Goal: Information Seeking & Learning: Check status

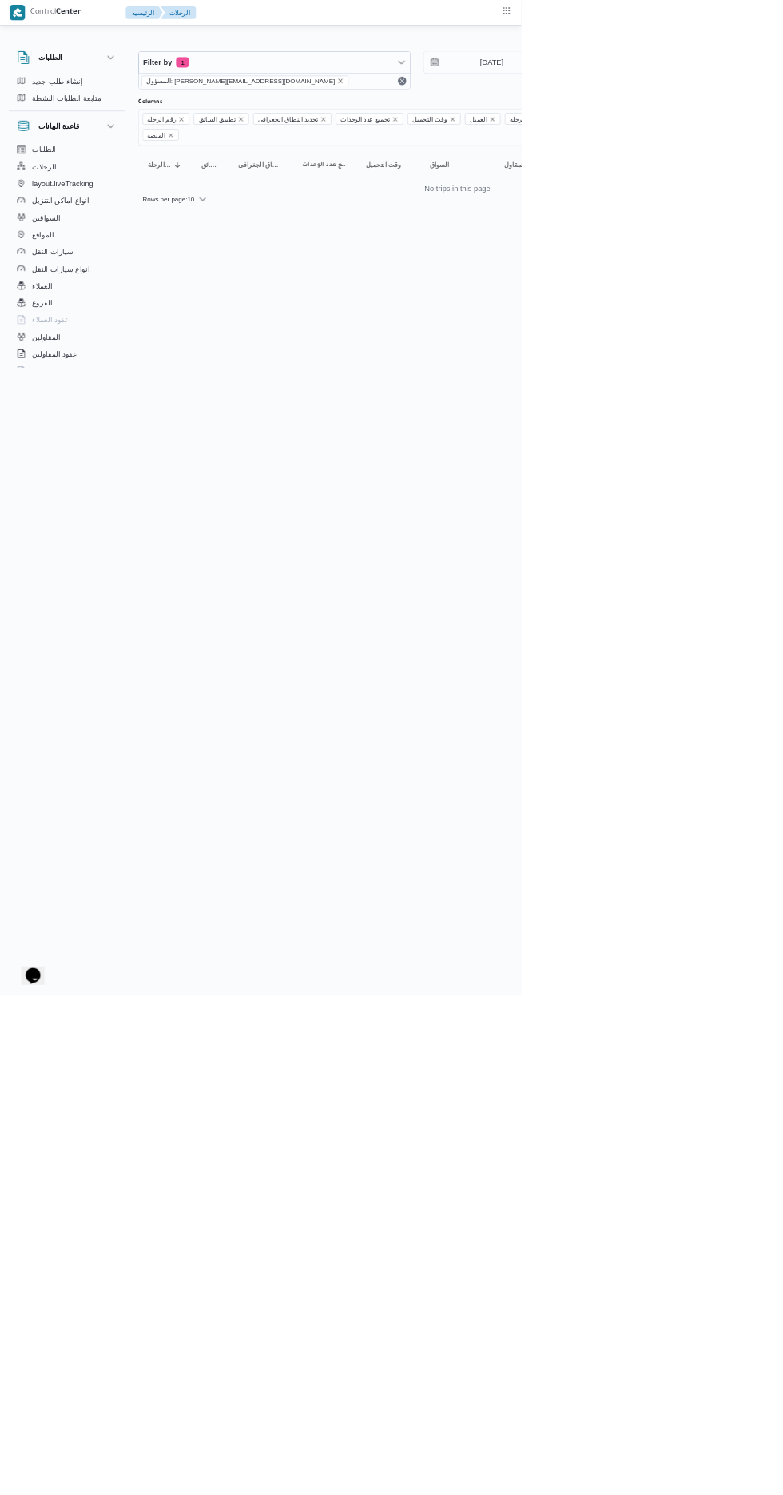
click at [508, 121] on icon "remove selected entity" at bounding box center [511, 121] width 6 height 6
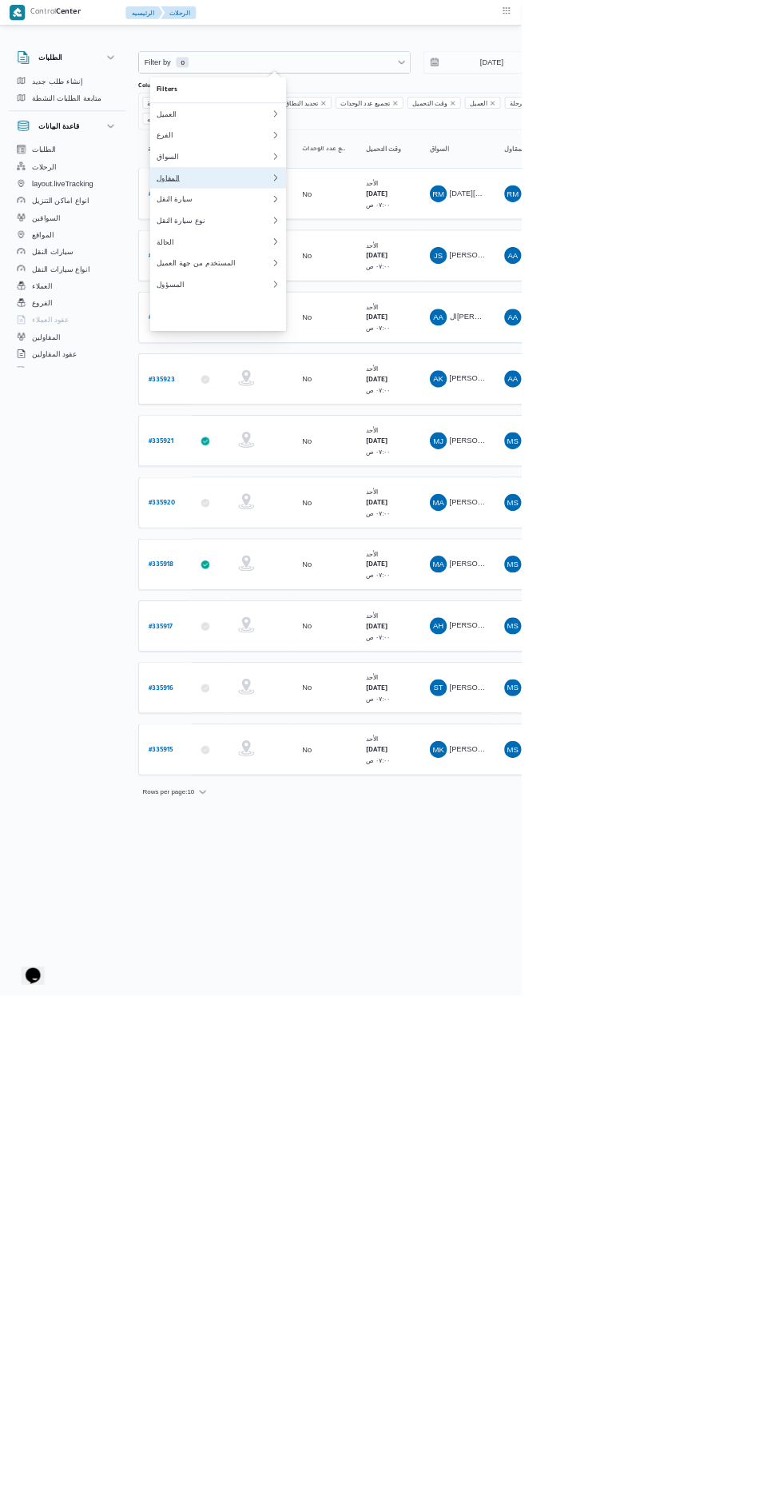
click at [335, 273] on div "المقاول" at bounding box center [321, 267] width 173 height 13
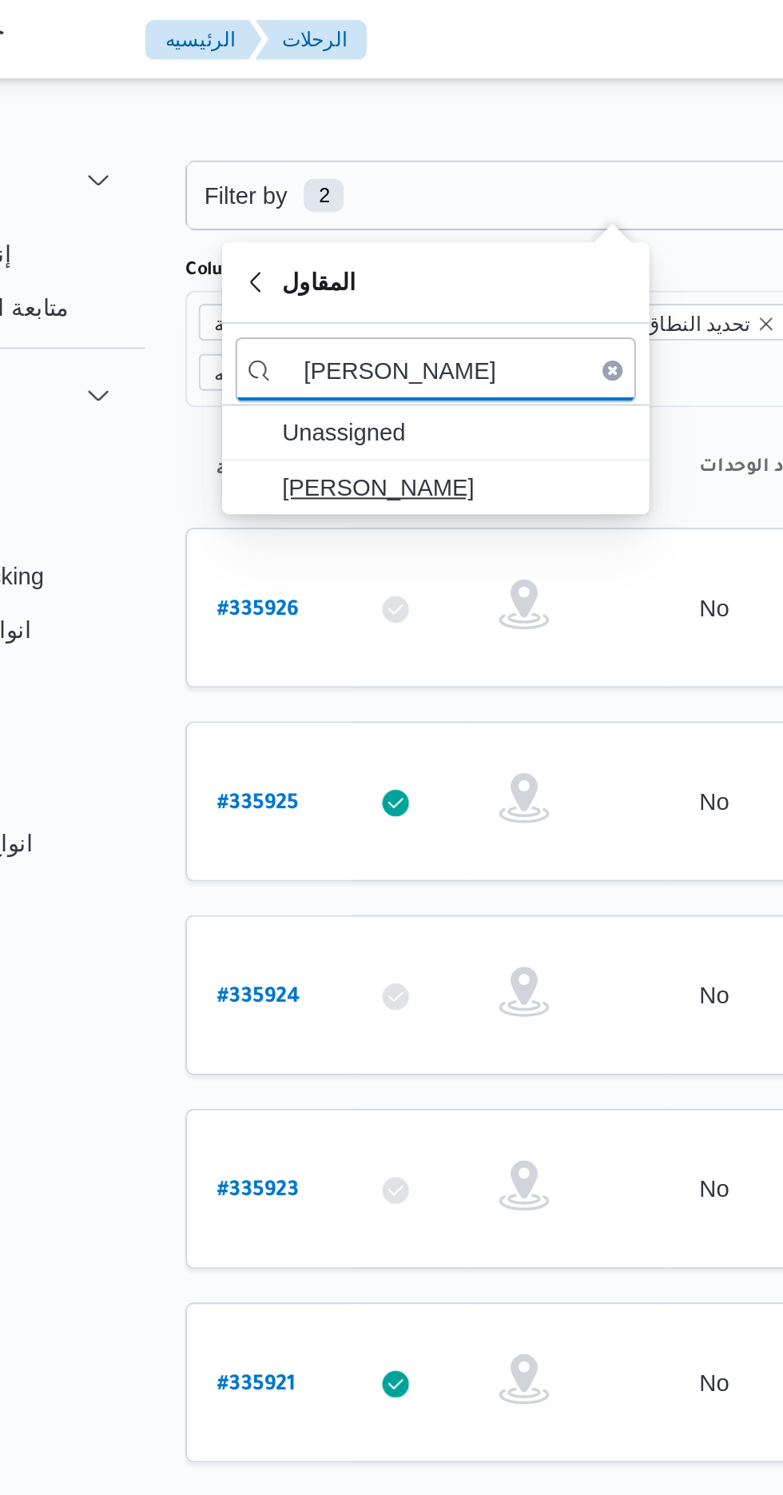
type input "[PERSON_NAME]"
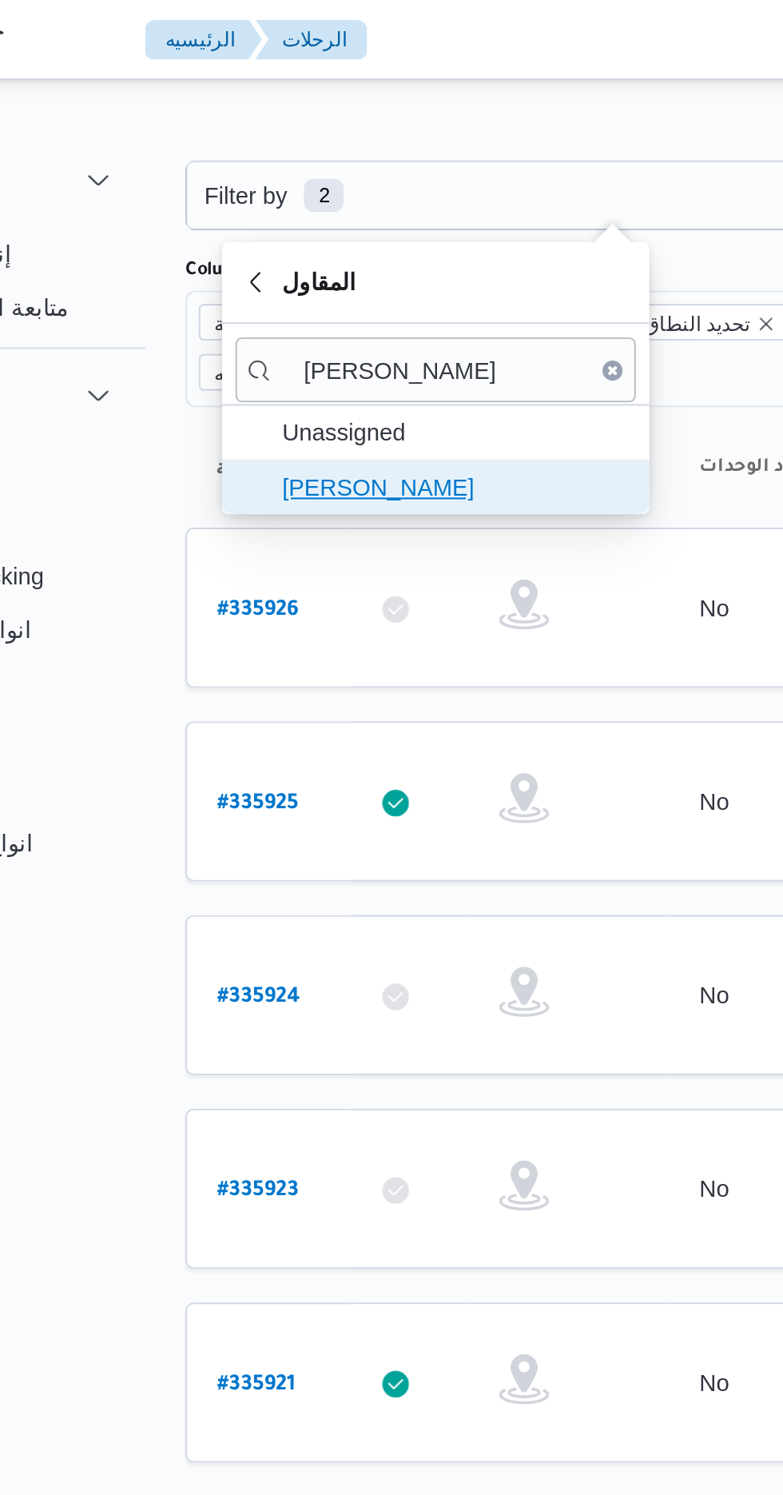
click at [366, 233] on span "[PERSON_NAME]" at bounding box center [337, 233] width 166 height 19
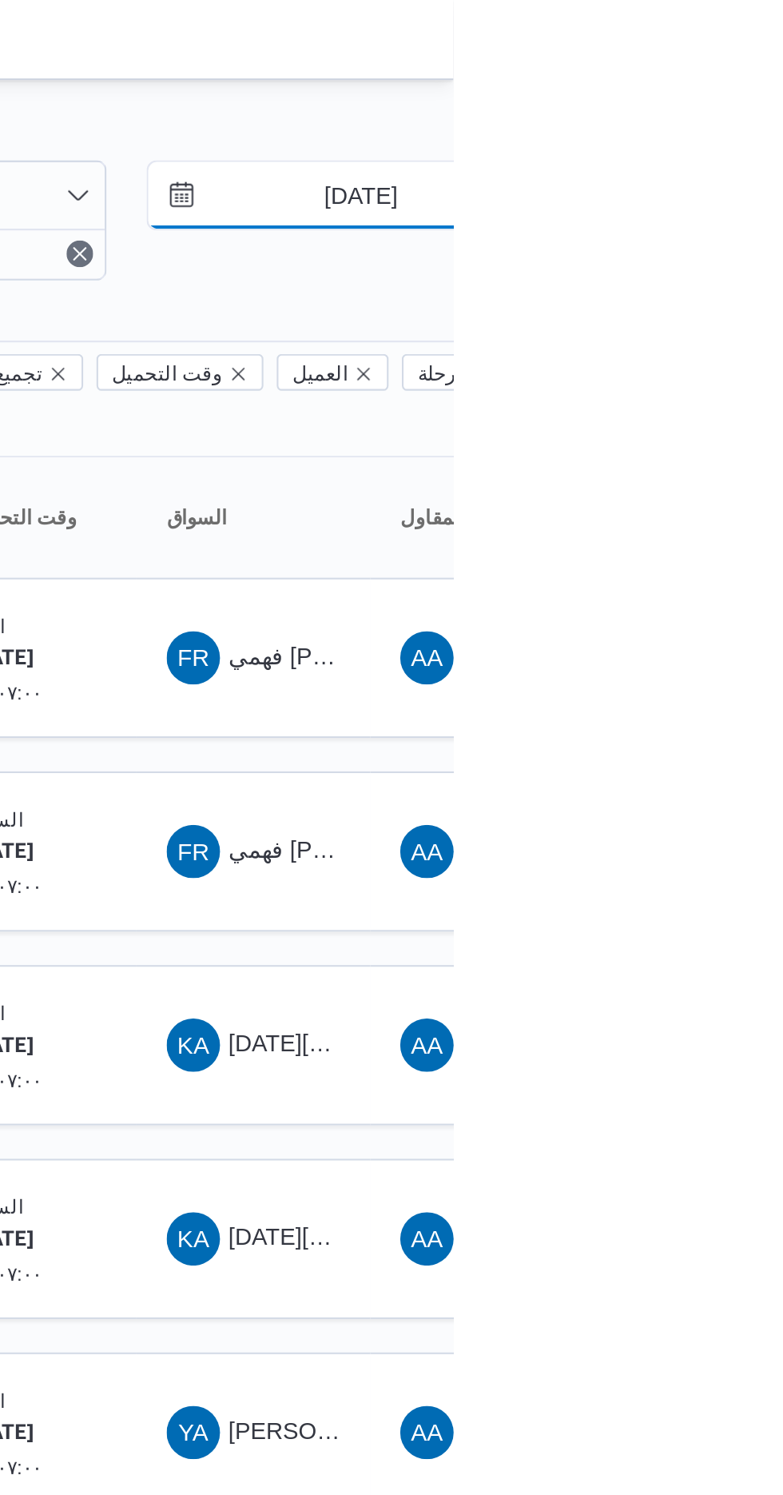
click at [740, 94] on input "[DATE]" at bounding box center [727, 94] width 181 height 32
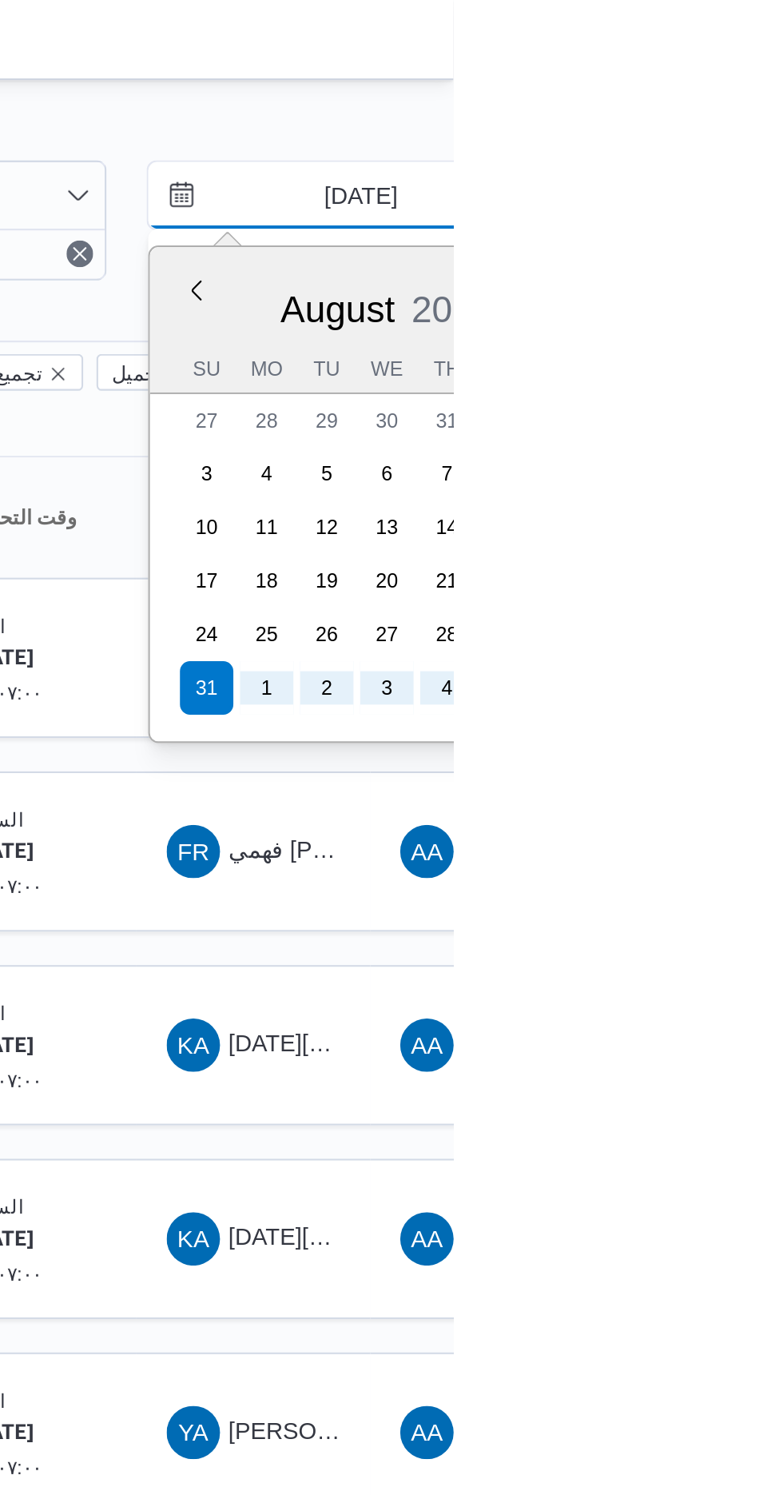
type input "[DATE]"
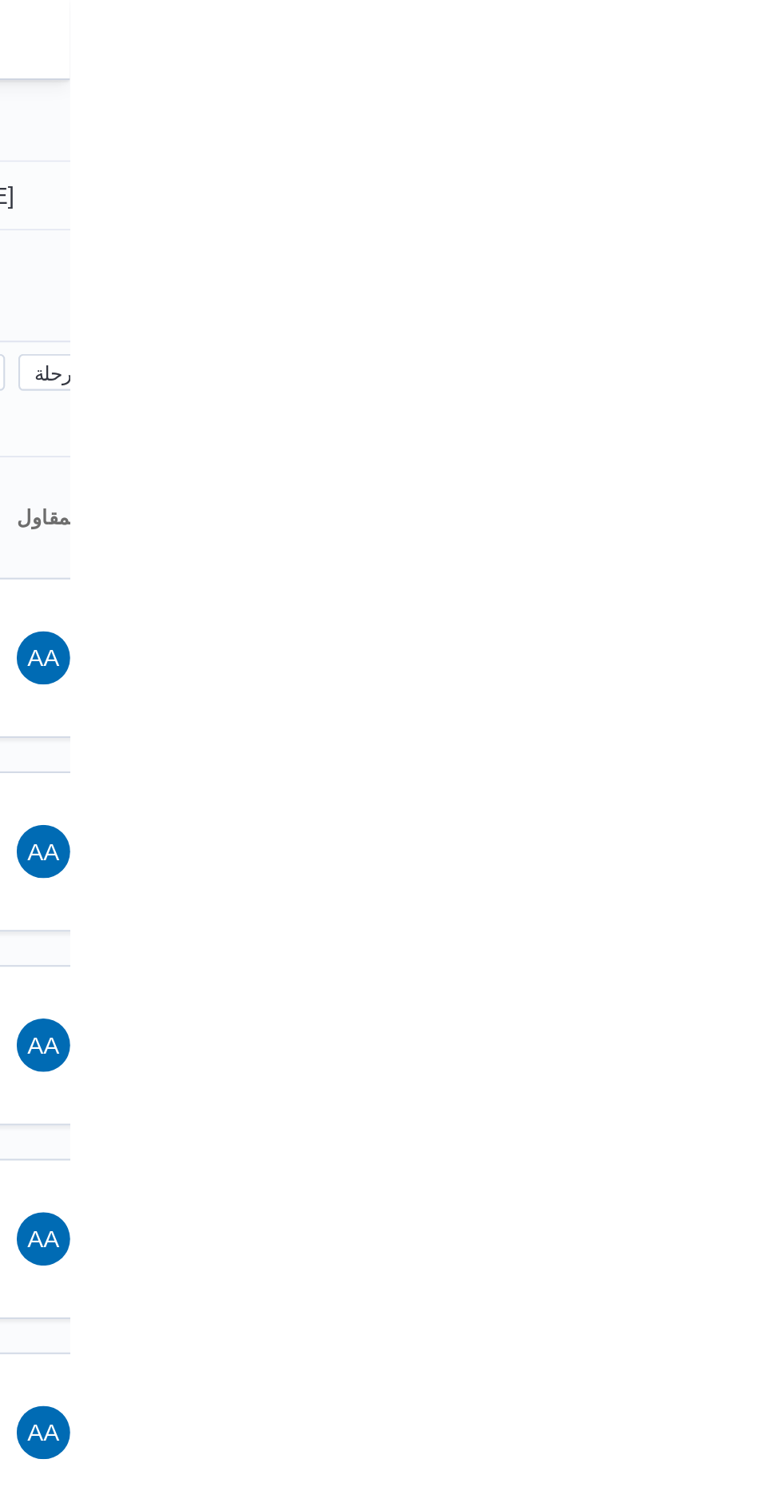
type input "[DATE]"
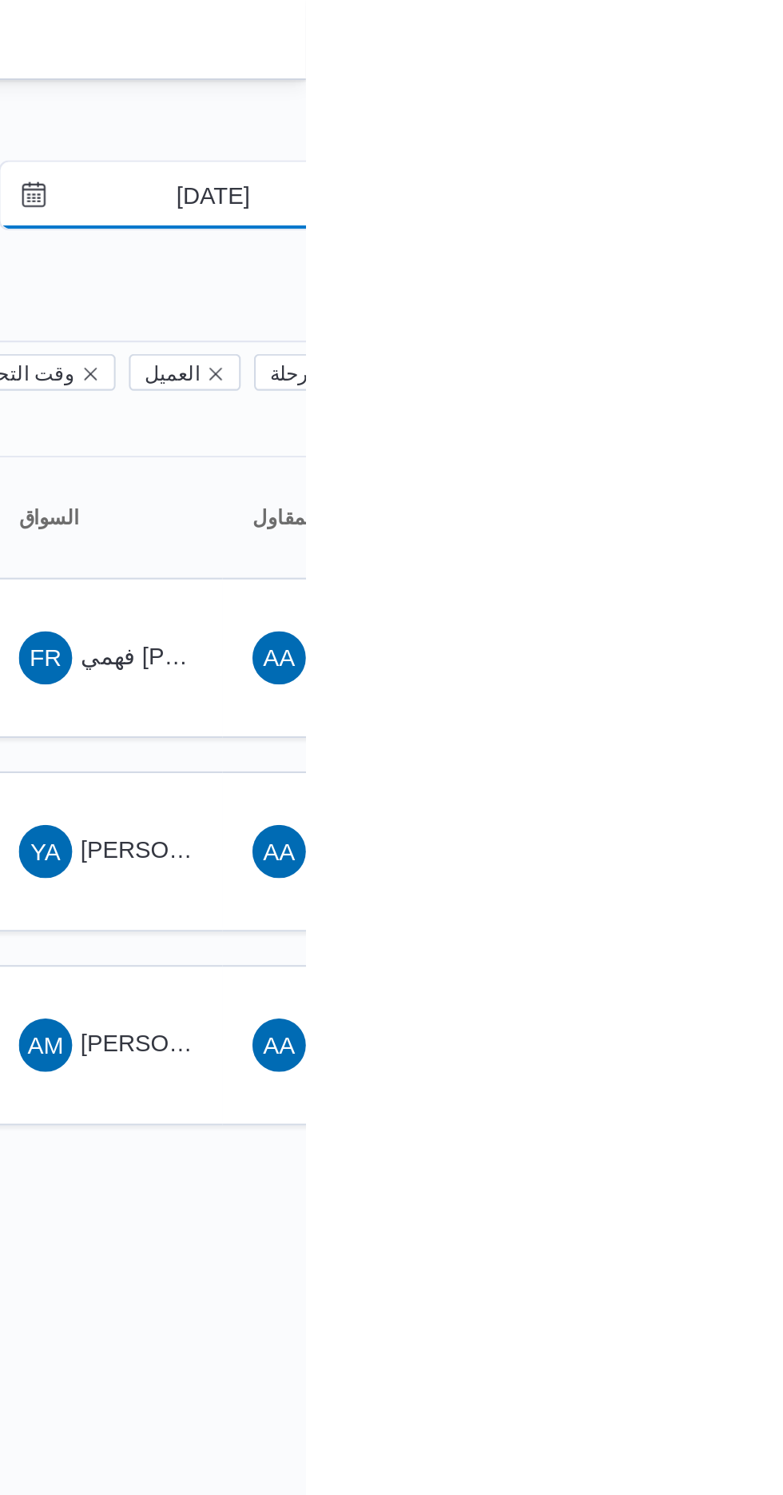
click at [745, 89] on input "[DATE]" at bounding box center [727, 94] width 181 height 32
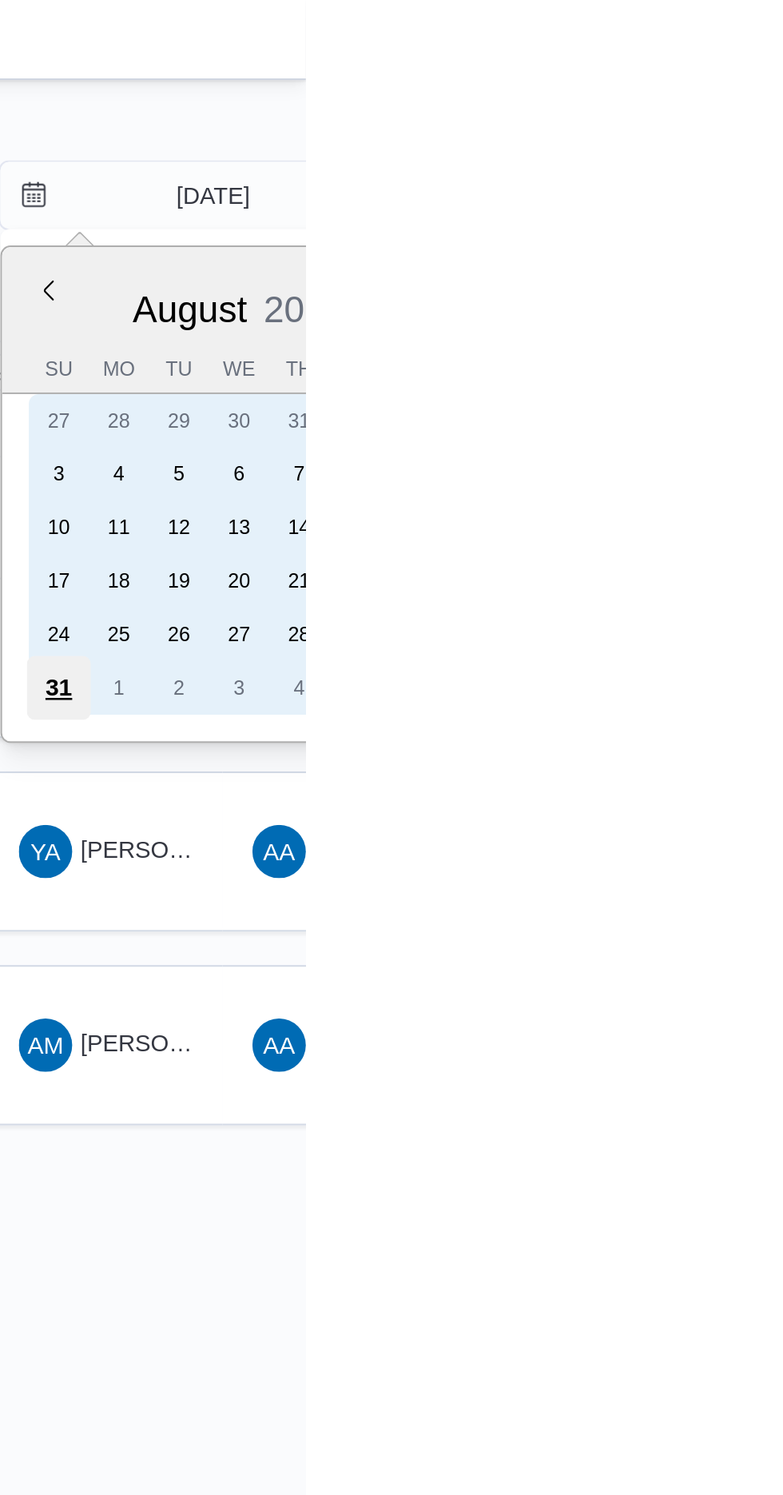
click at [669, 321] on div "31" at bounding box center [665, 329] width 30 height 30
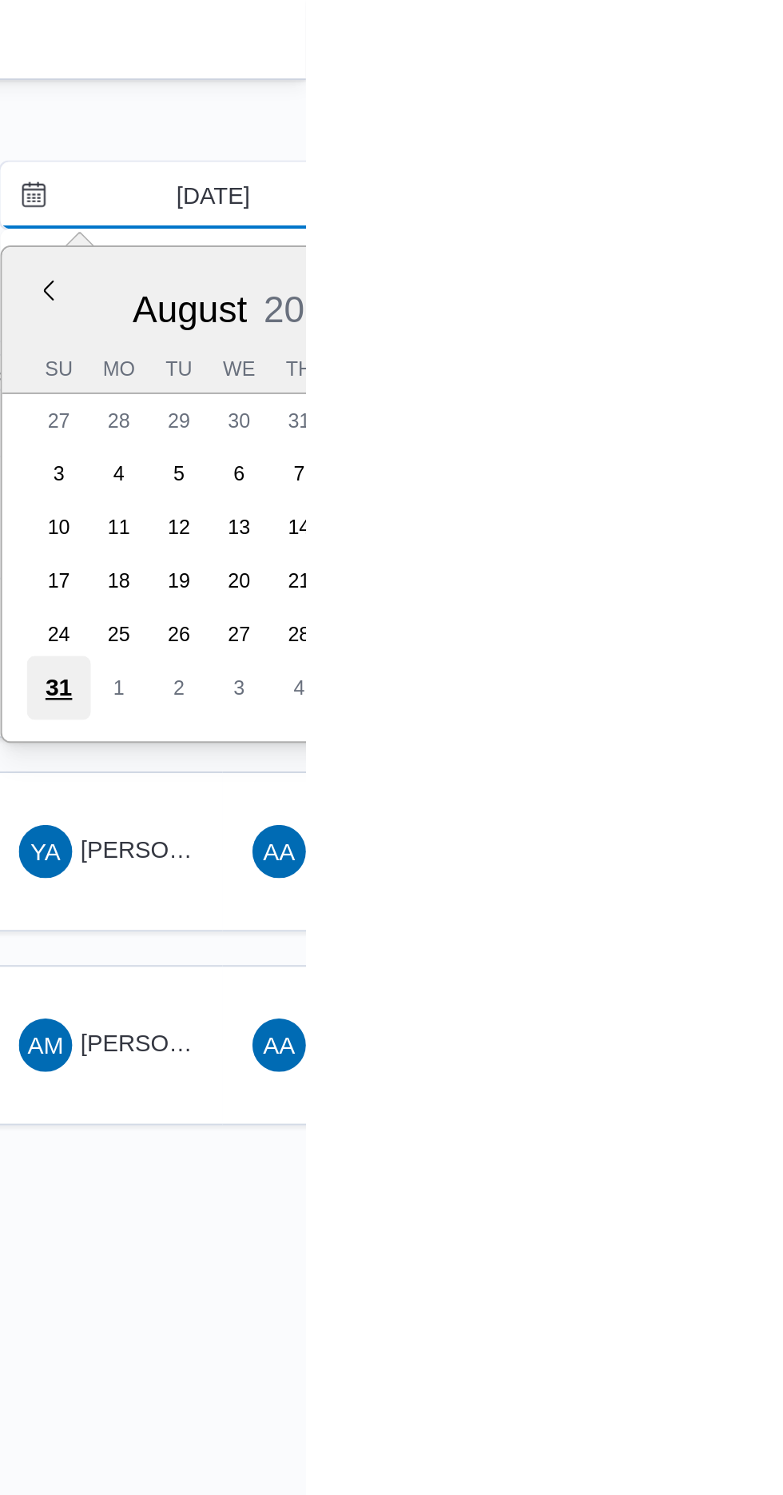
type input "[DATE]"
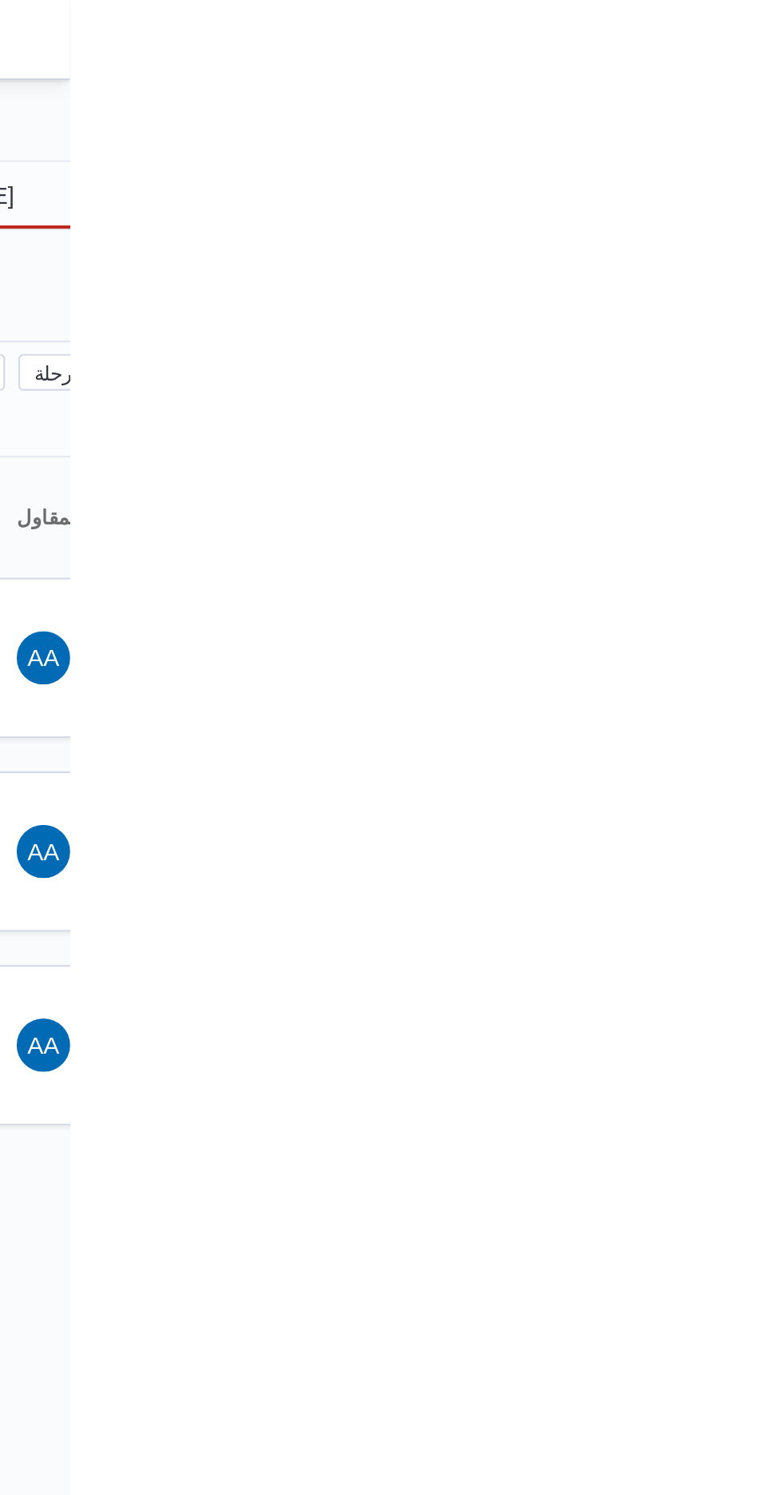
type input "[DATE]"
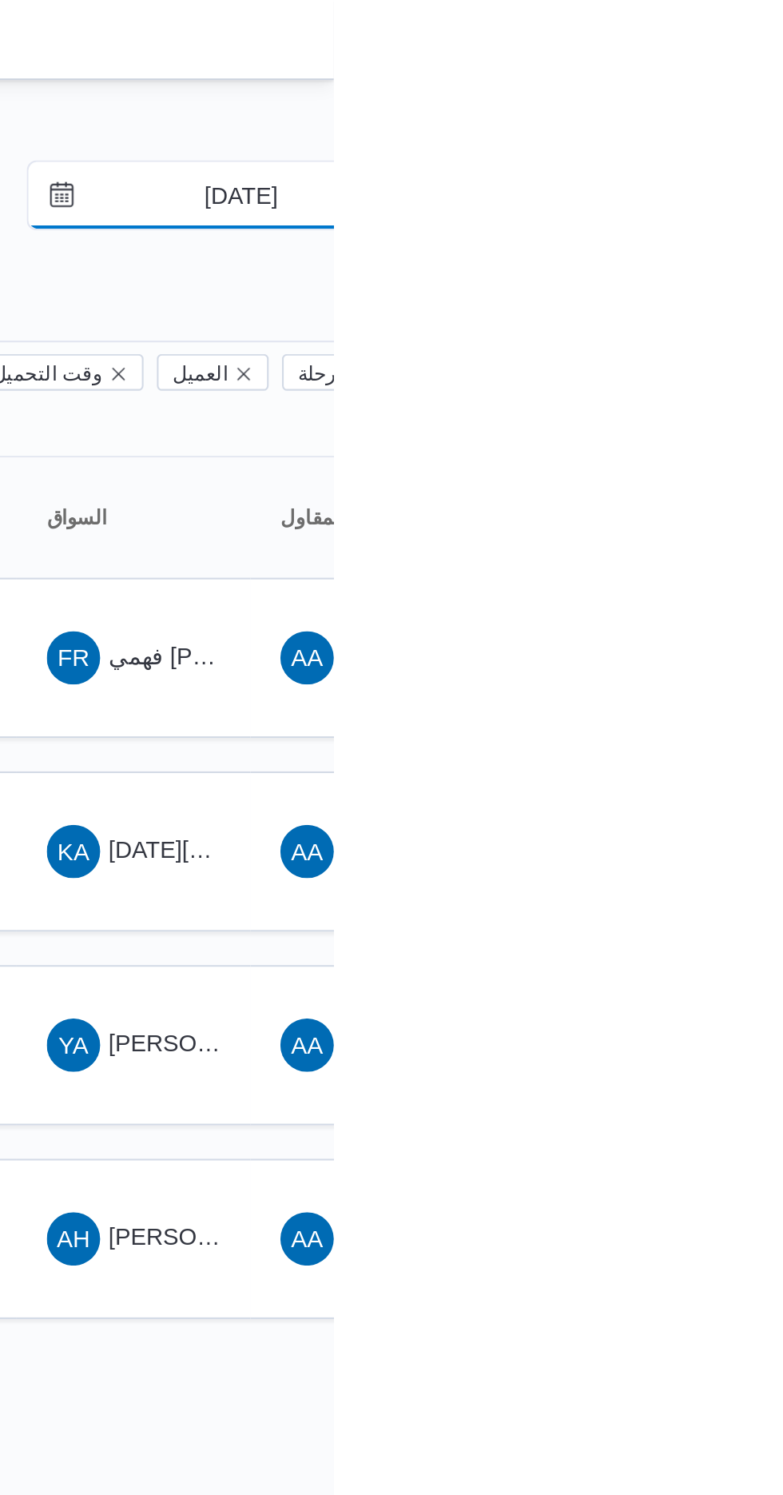
click at [755, 88] on input "[DATE]" at bounding box center [727, 94] width 181 height 32
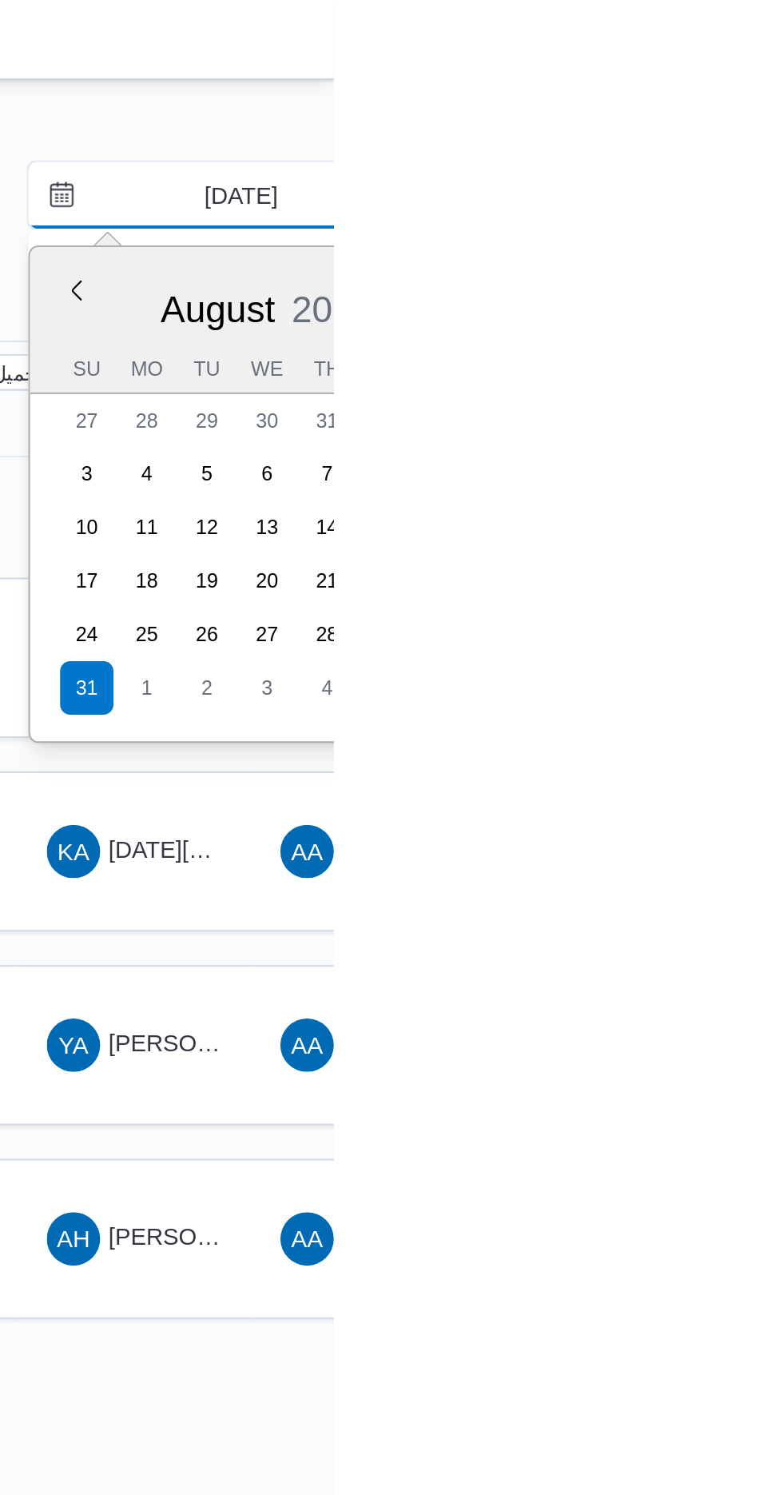
type input "[DATE]"
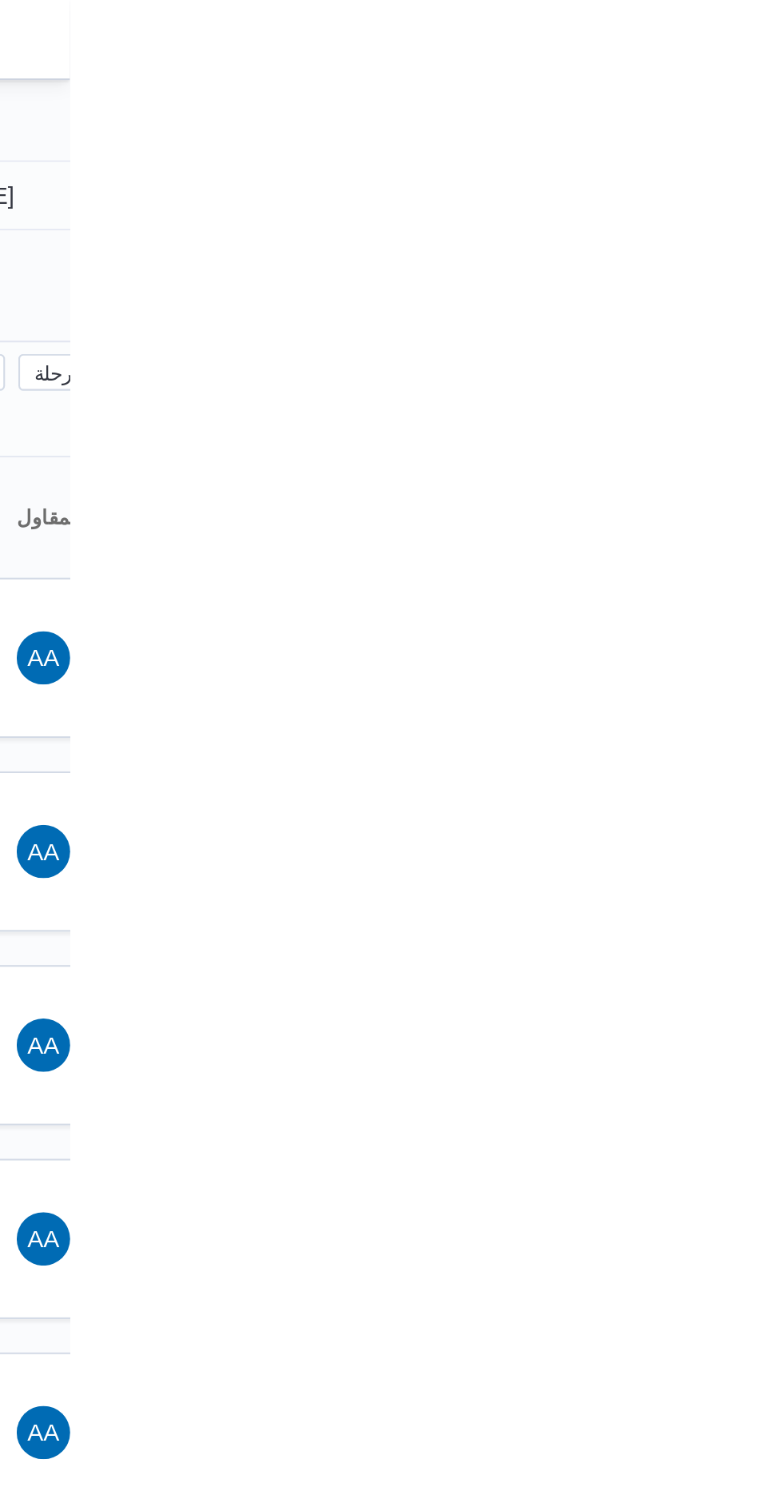
type input "[DATE]"
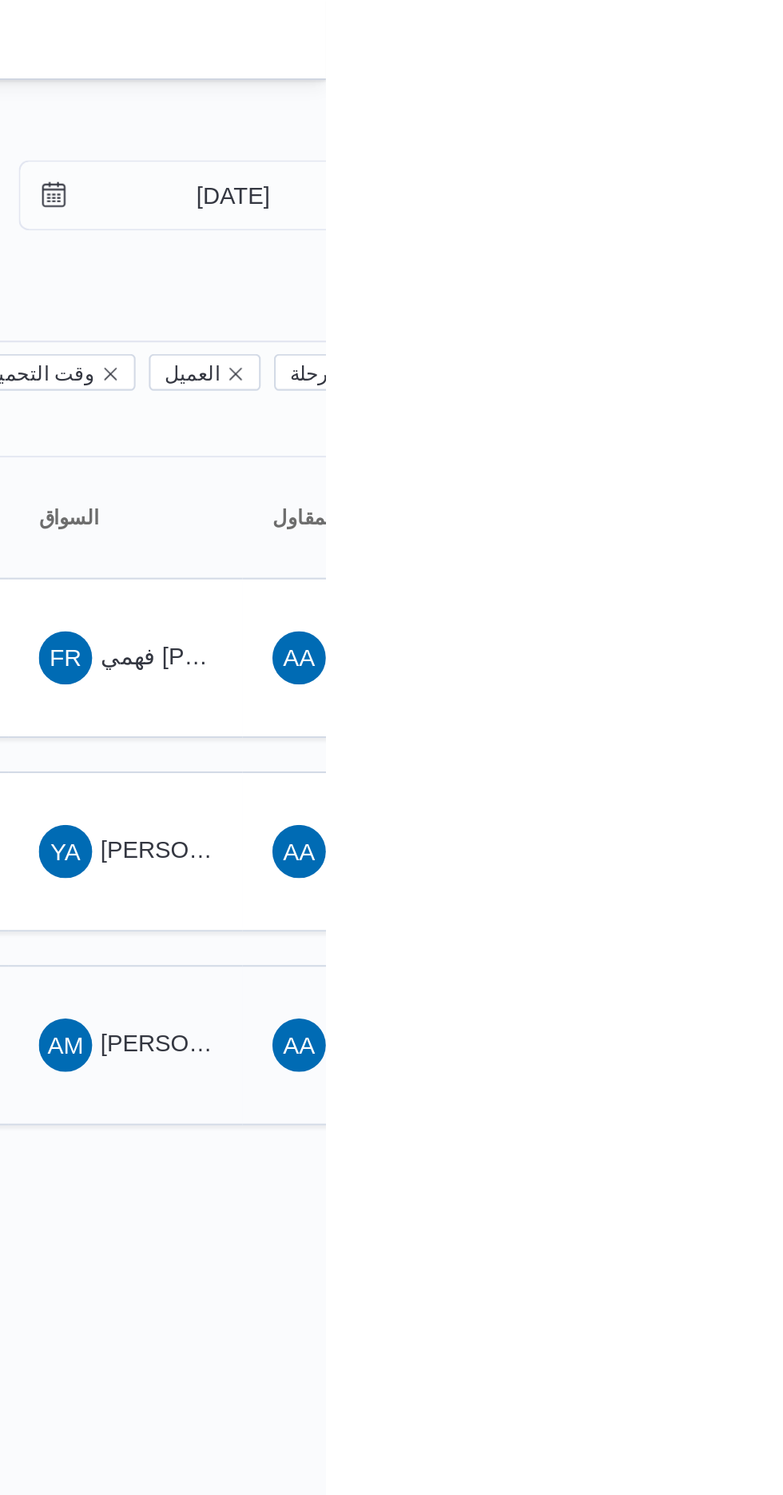
click at [702, 493] on span "[PERSON_NAME] [PERSON_NAME]" at bounding box center [768, 499] width 187 height 13
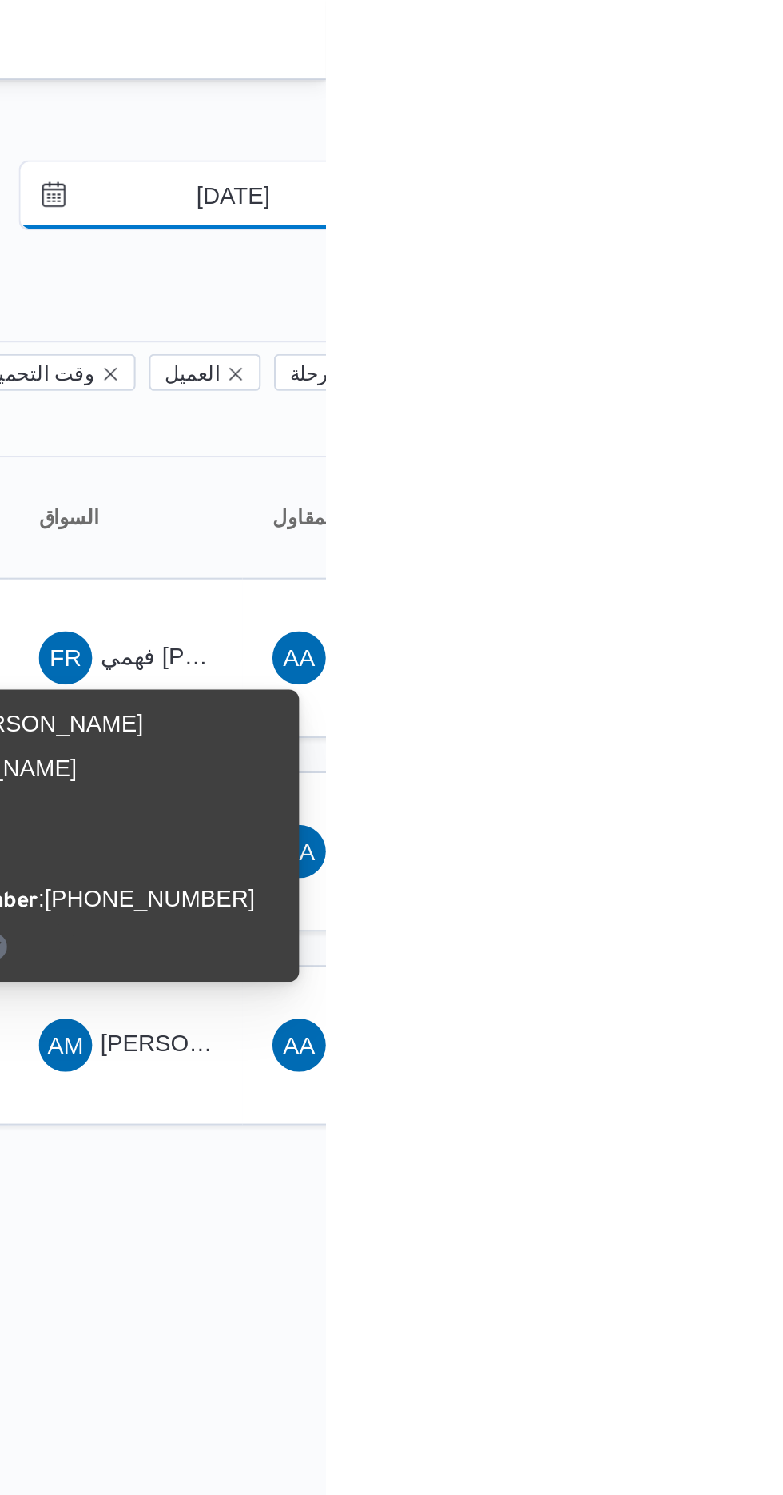
click at [726, 90] on input "[DATE]" at bounding box center [727, 94] width 181 height 32
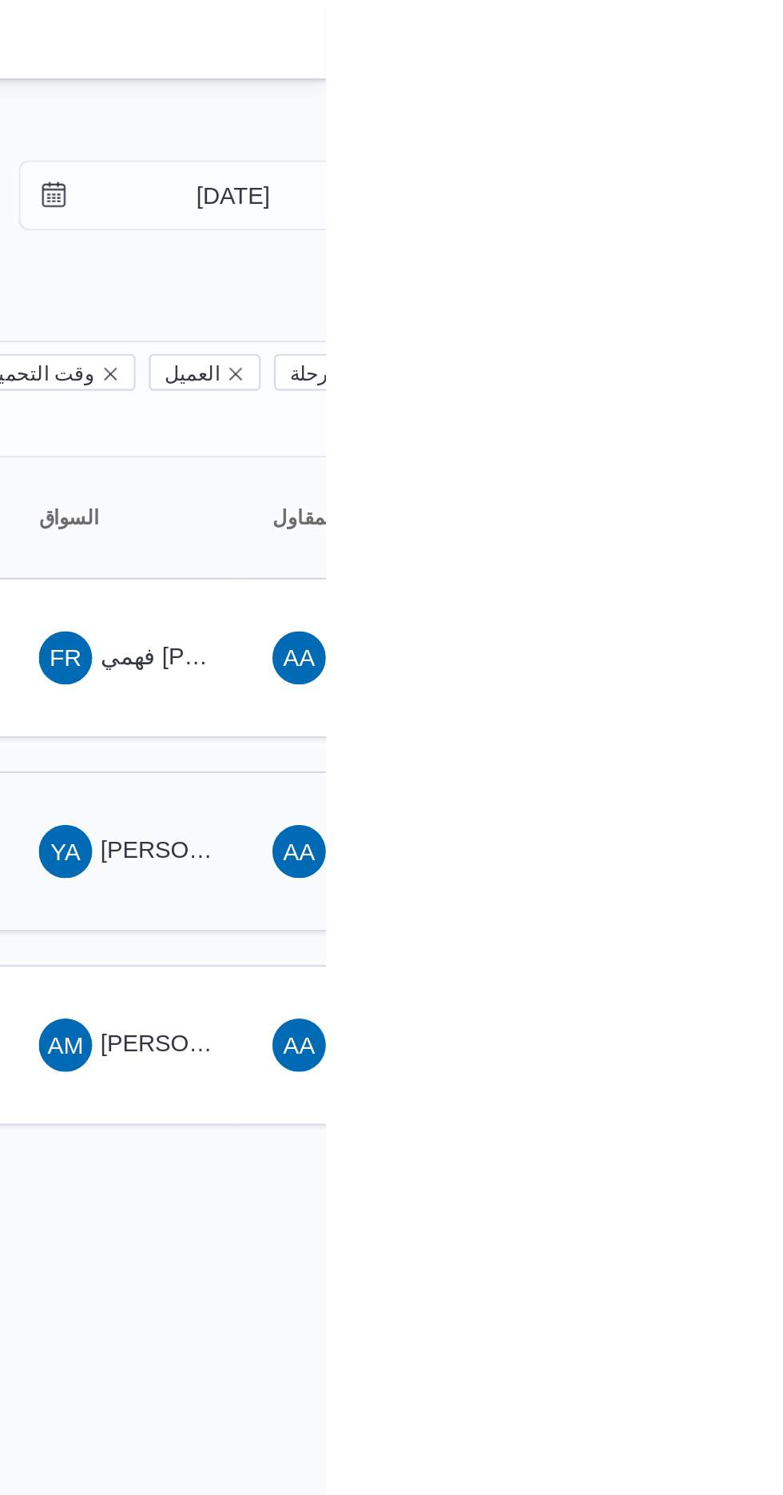
click at [700, 493] on span "[PERSON_NAME] [PERSON_NAME]" at bounding box center [768, 499] width 187 height 13
